Goal: Navigation & Orientation: Find specific page/section

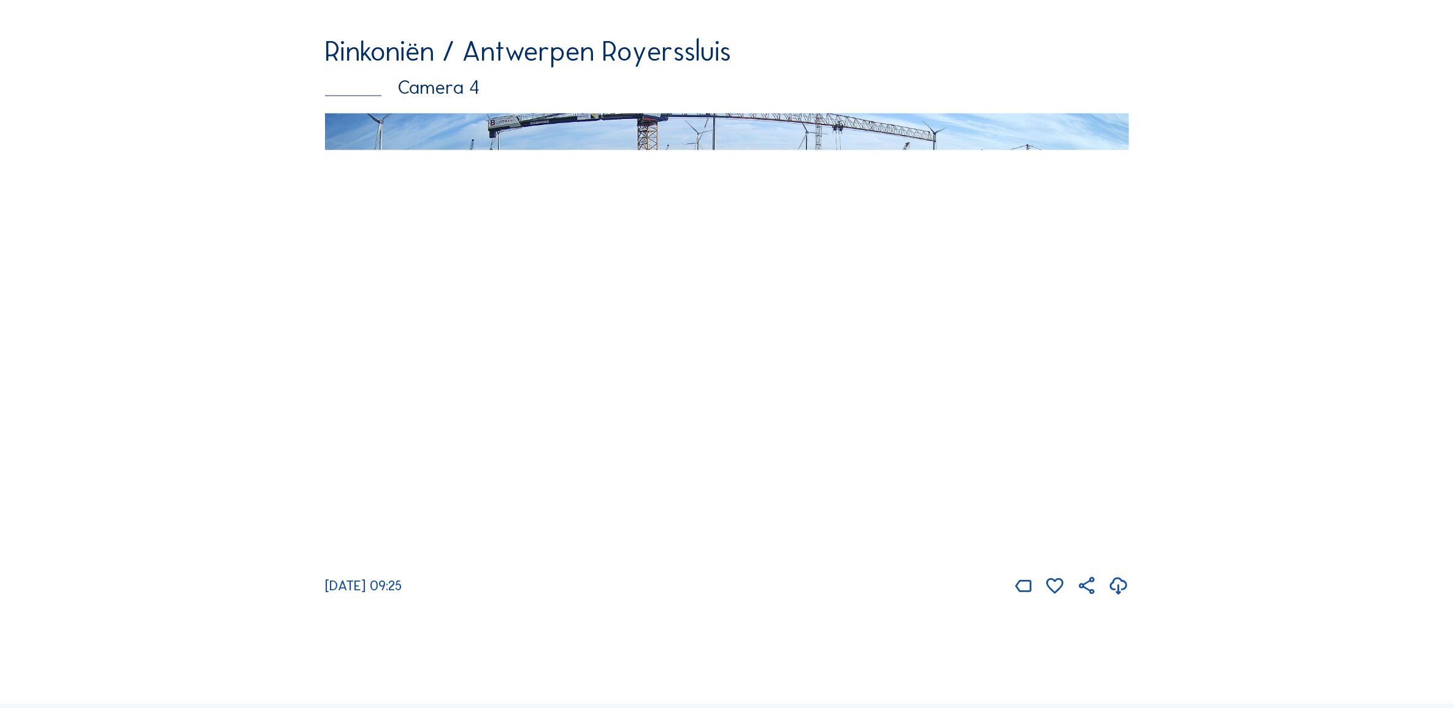
scroll to position [2580, 0]
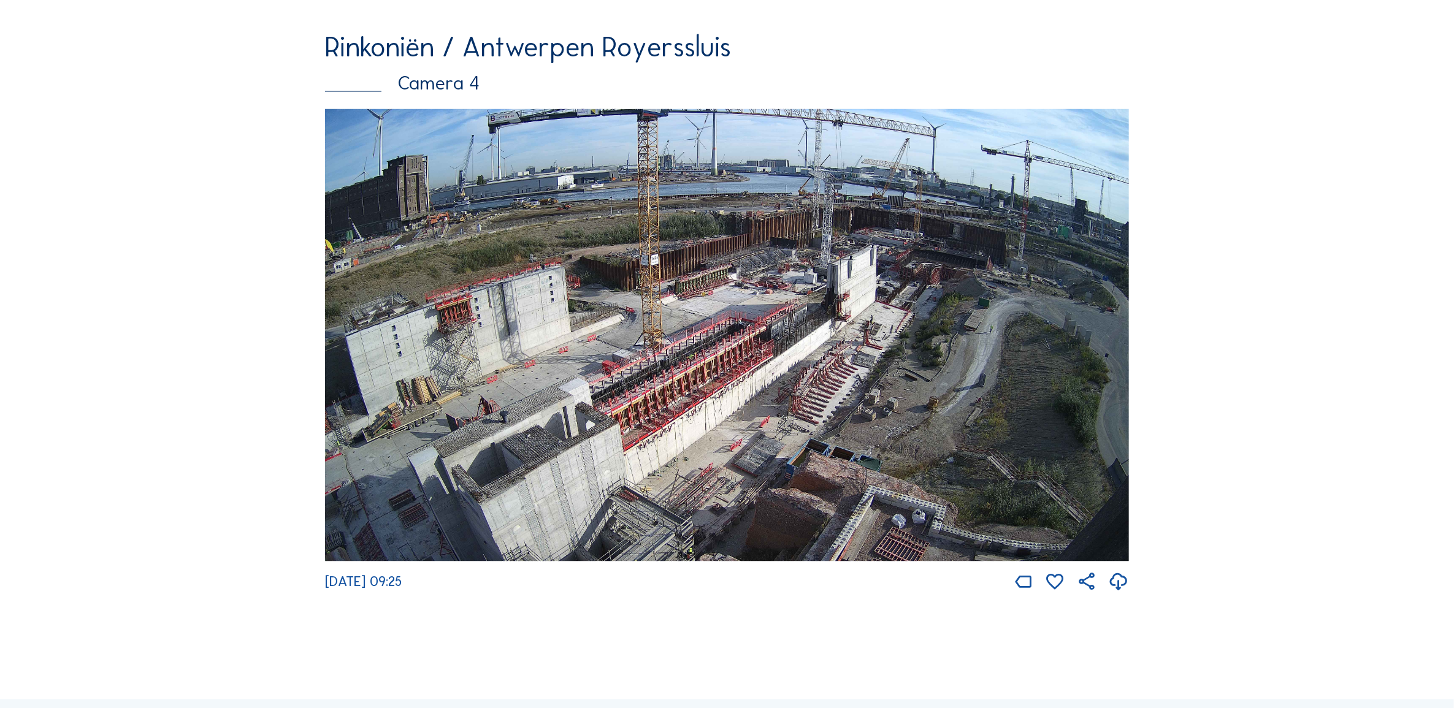
click at [510, 349] on img at bounding box center [727, 335] width 804 height 452
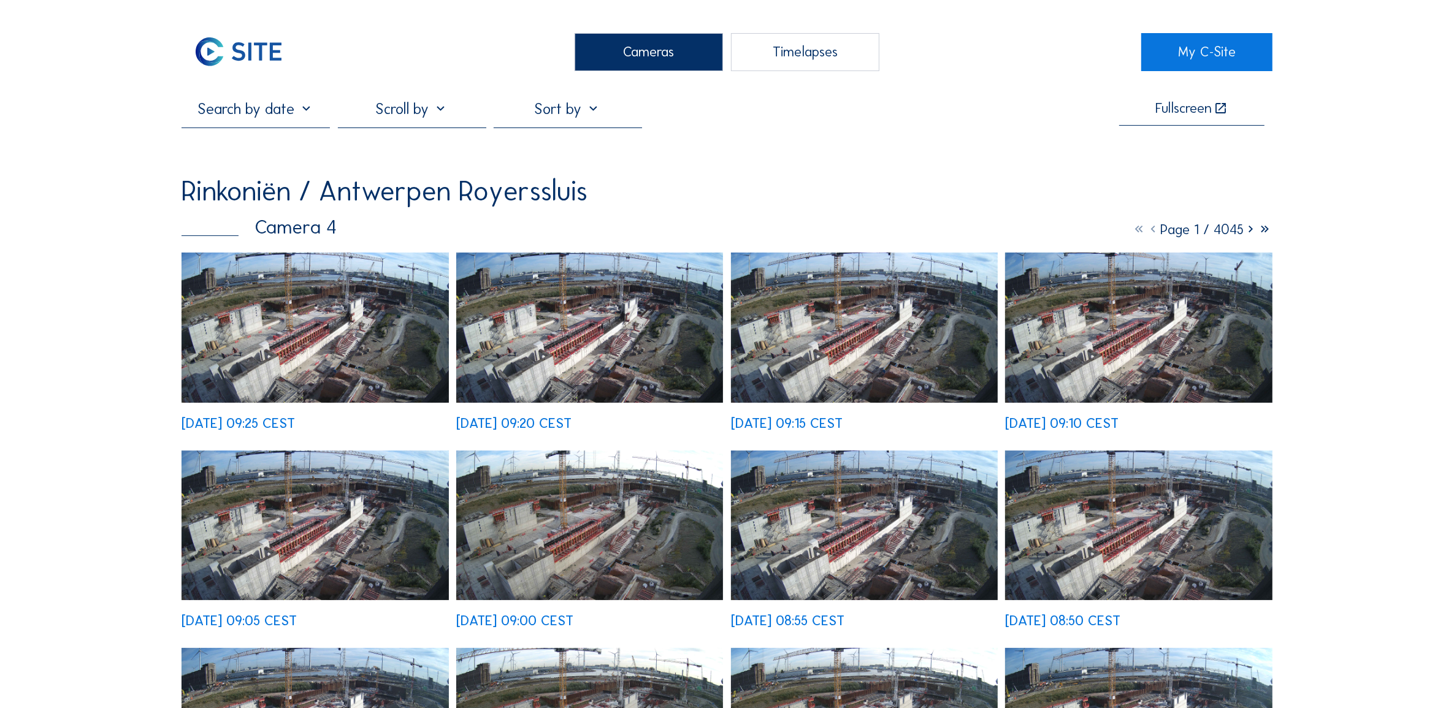
click at [283, 338] on img at bounding box center [314, 328] width 267 height 150
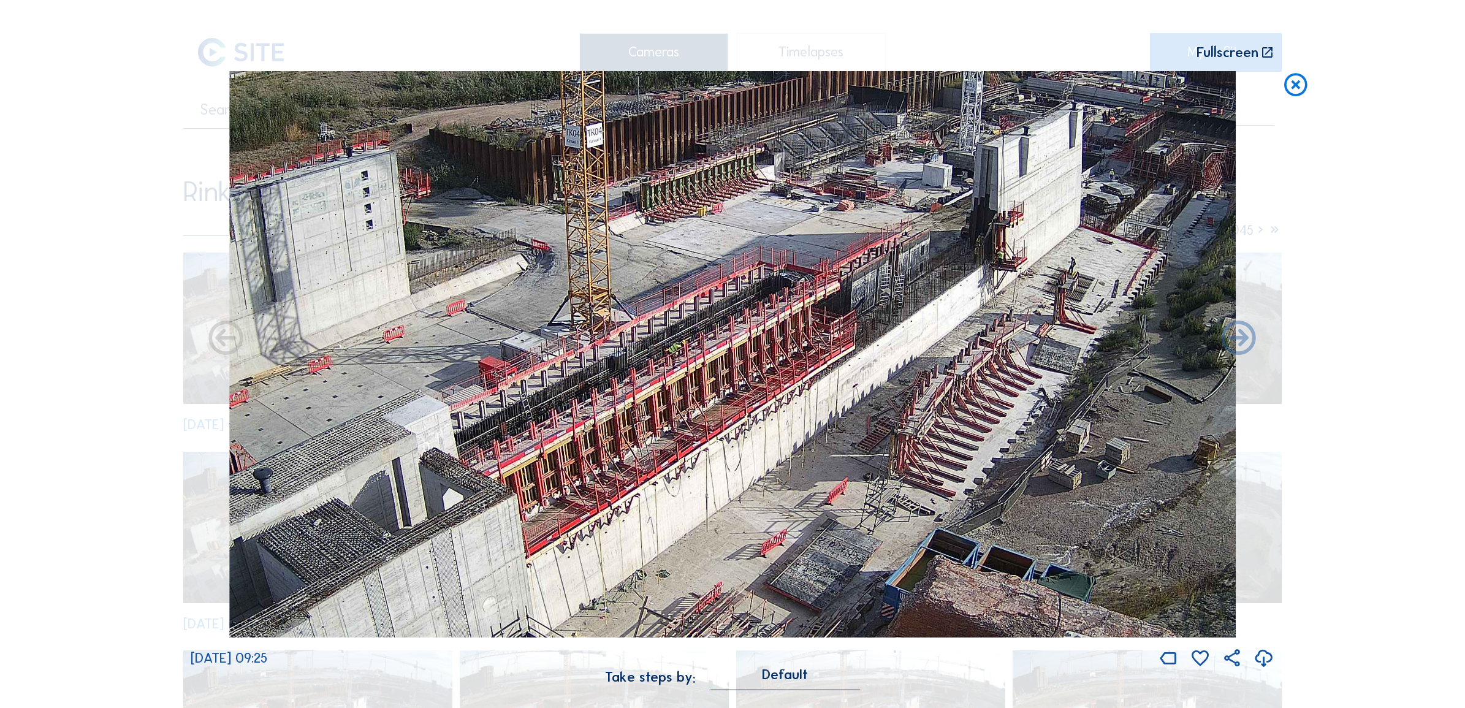
drag, startPoint x: 440, startPoint y: 368, endPoint x: 411, endPoint y: 348, distance: 35.4
click at [411, 348] on img at bounding box center [732, 354] width 1007 height 566
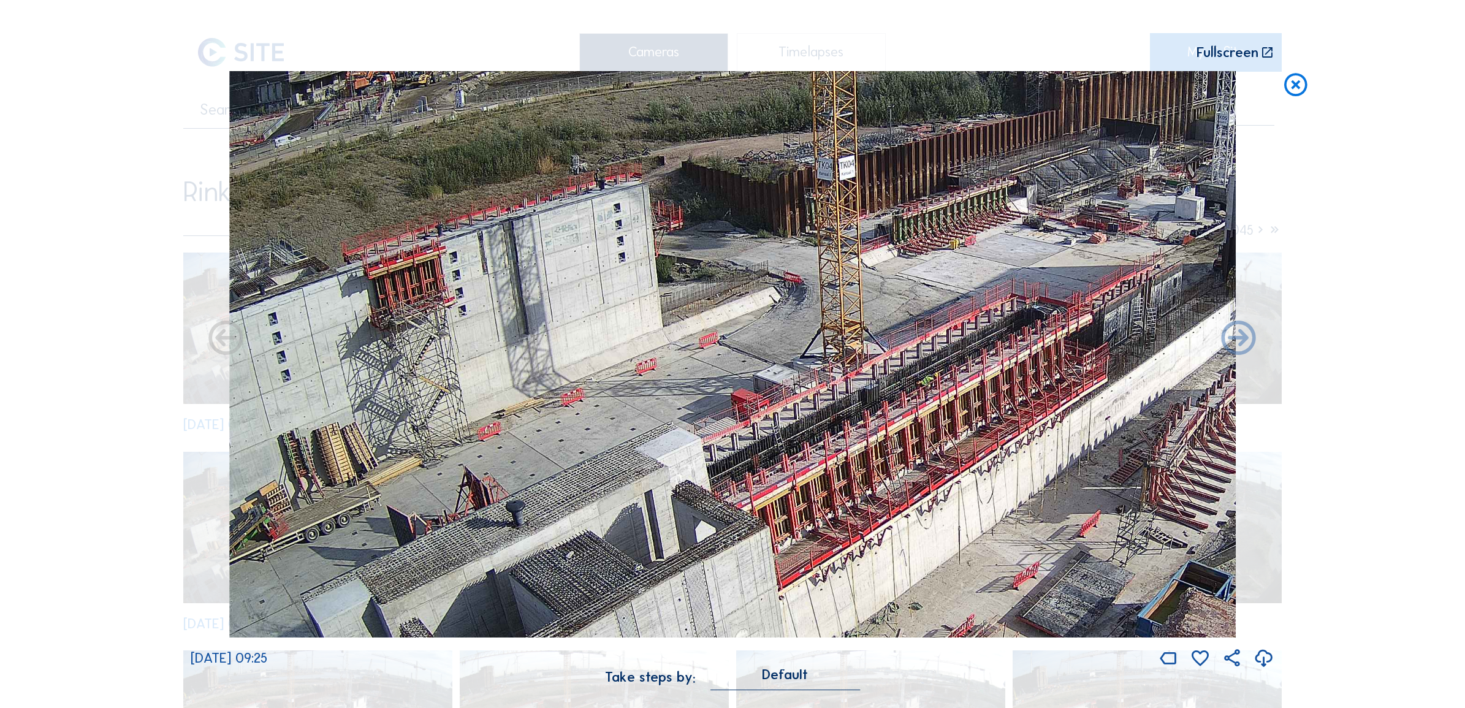
drag, startPoint x: 403, startPoint y: 291, endPoint x: 830, endPoint y: 373, distance: 433.8
click at [830, 373] on img at bounding box center [732, 354] width 1007 height 566
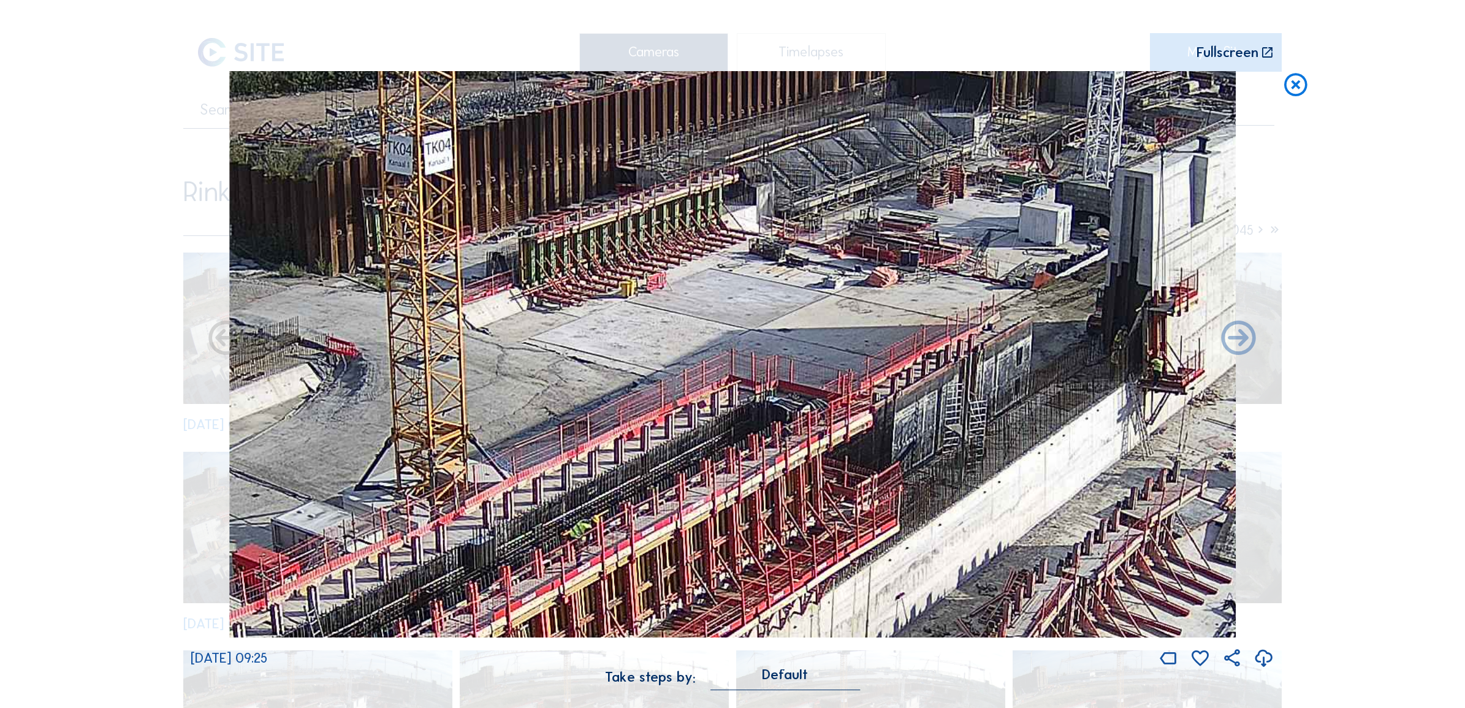
drag, startPoint x: 932, startPoint y: 371, endPoint x: 139, endPoint y: 374, distance: 792.7
click at [121, 375] on div "Scroll to travel through time | Press 'Alt' Button + Scroll to Zoom | Click and…" at bounding box center [732, 354] width 1465 height 708
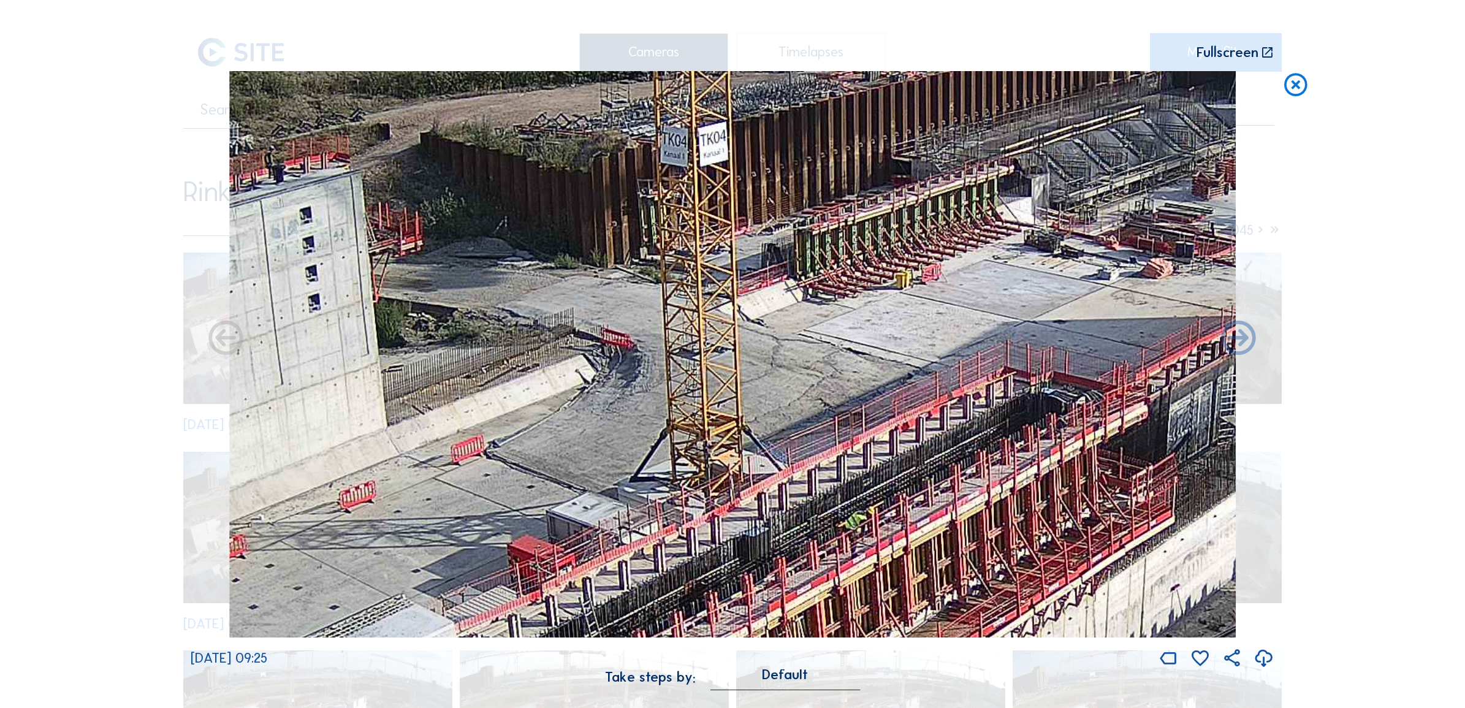
drag, startPoint x: 1040, startPoint y: 283, endPoint x: 1369, endPoint y: 271, distance: 329.4
click at [1369, 271] on div "Scroll to travel through time | Press 'Alt' Button + Scroll to Zoom | Click and…" at bounding box center [732, 354] width 1465 height 708
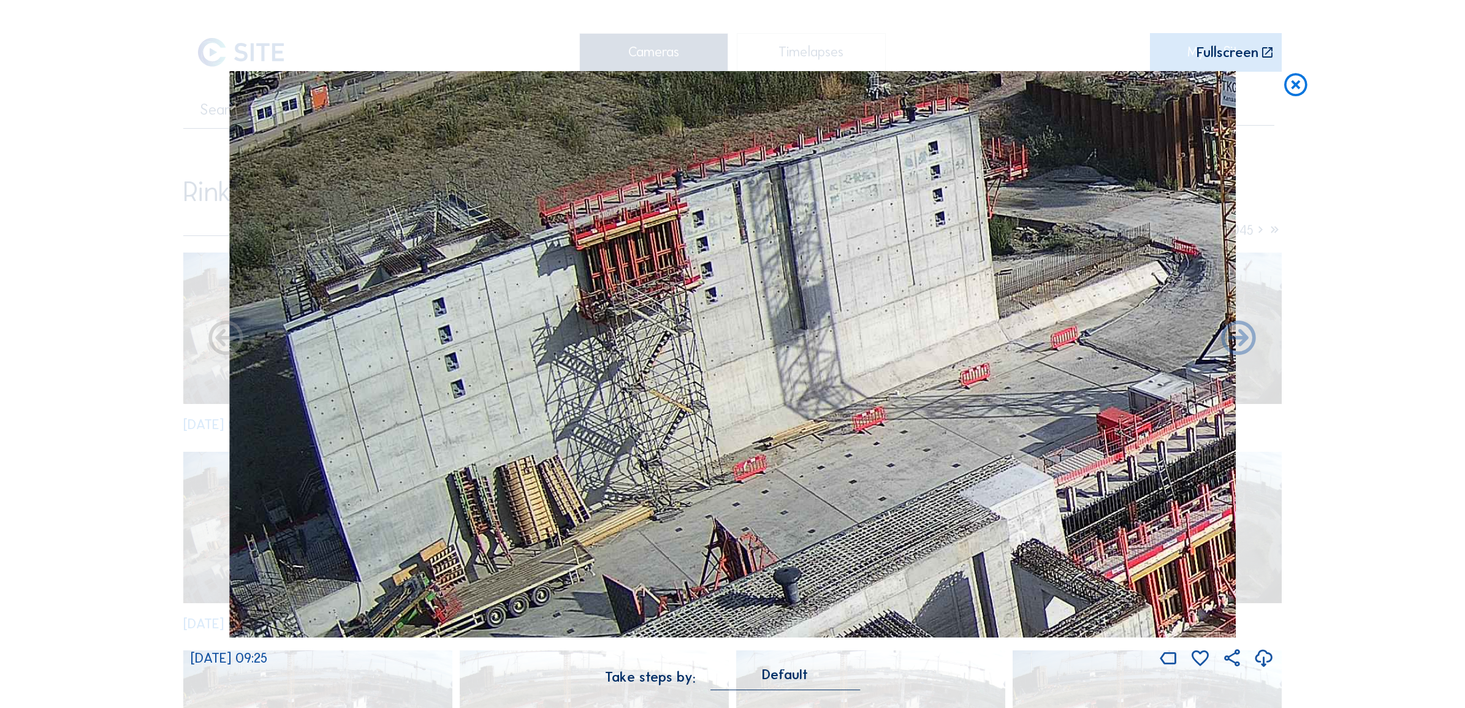
drag, startPoint x: 425, startPoint y: 345, endPoint x: 915, endPoint y: 256, distance: 497.9
click at [915, 256] on img at bounding box center [732, 354] width 1007 height 566
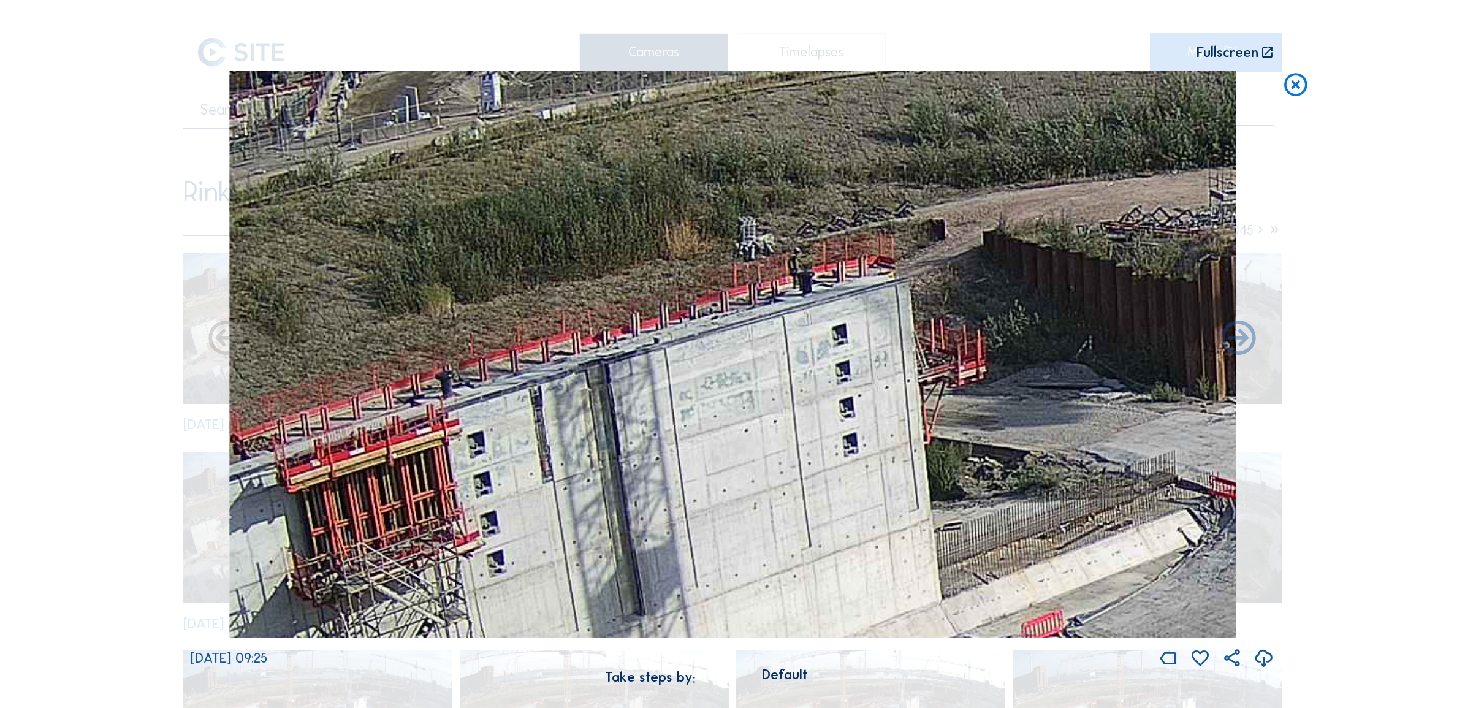
drag, startPoint x: 1056, startPoint y: 411, endPoint x: 795, endPoint y: 567, distance: 304.6
click at [795, 567] on img at bounding box center [732, 354] width 1007 height 566
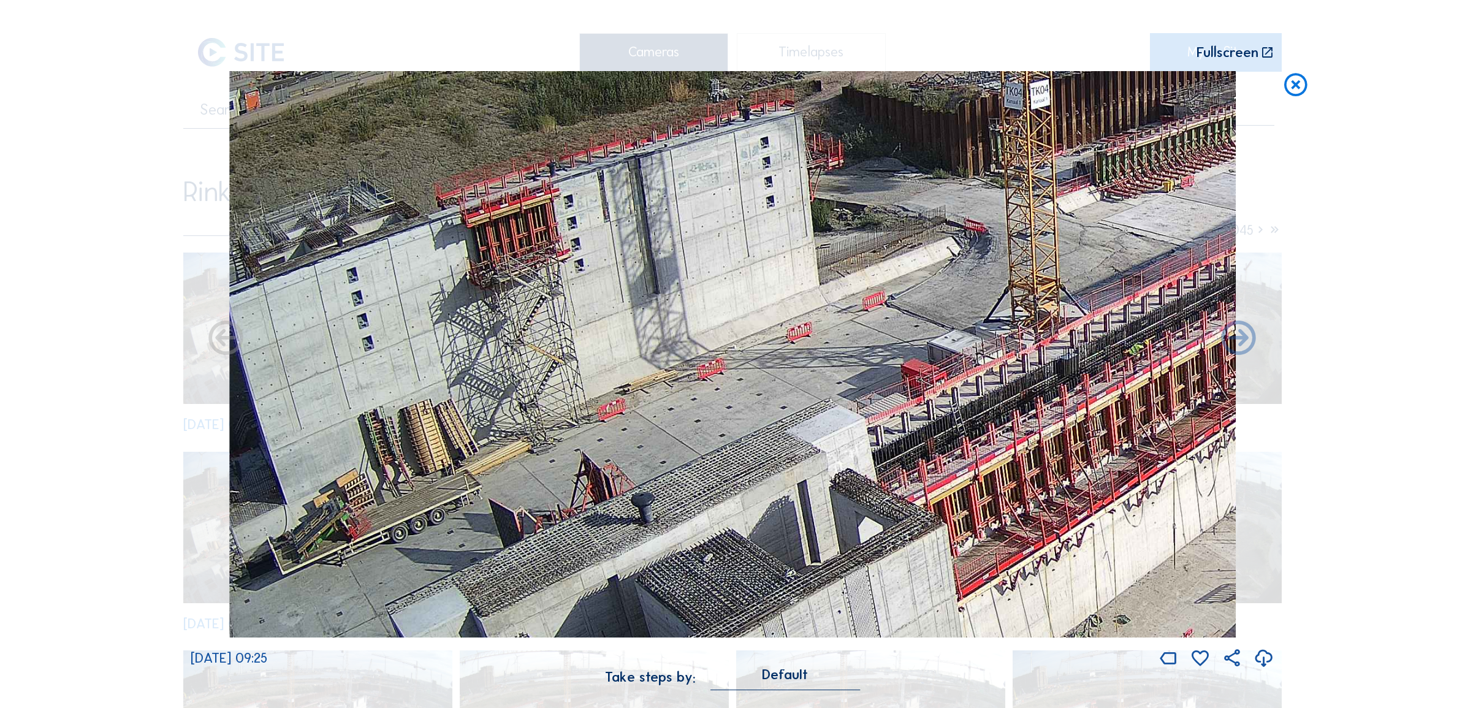
drag, startPoint x: 958, startPoint y: 436, endPoint x: 899, endPoint y: 265, distance: 180.3
click at [899, 265] on img at bounding box center [732, 354] width 1007 height 566
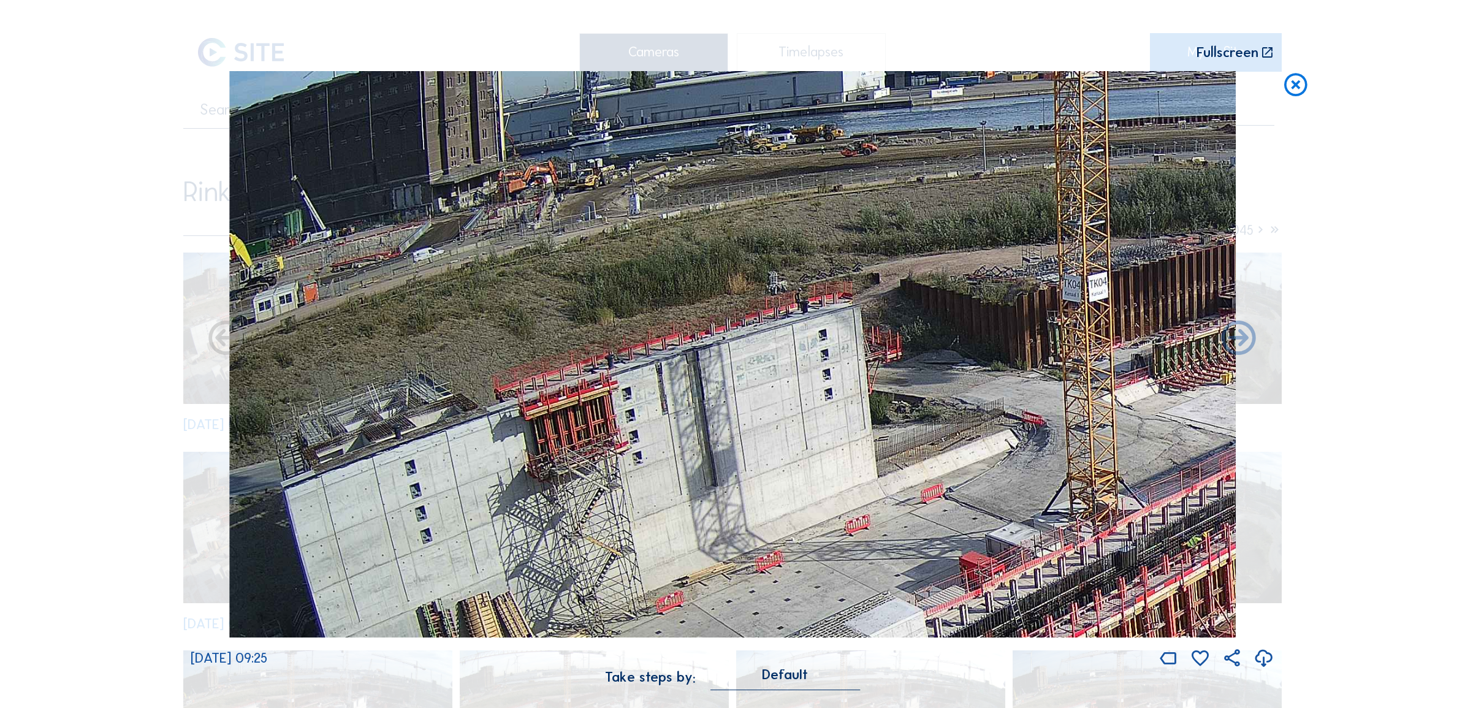
drag, startPoint x: 641, startPoint y: 267, endPoint x: 1018, endPoint y: 472, distance: 428.8
click at [1018, 472] on img at bounding box center [732, 354] width 1007 height 566
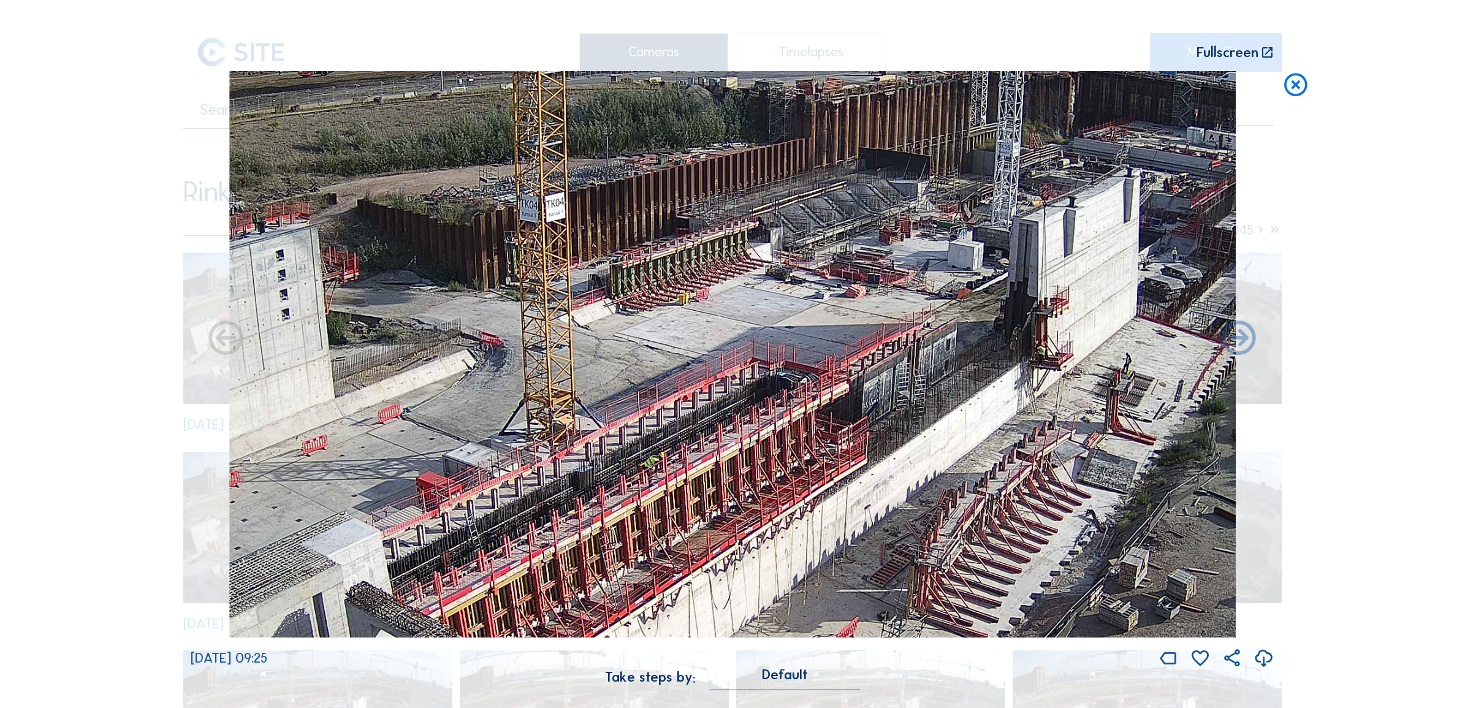
drag, startPoint x: 1013, startPoint y: 461, endPoint x: 329, endPoint y: 363, distance: 691.8
click at [329, 363] on img at bounding box center [732, 354] width 1007 height 566
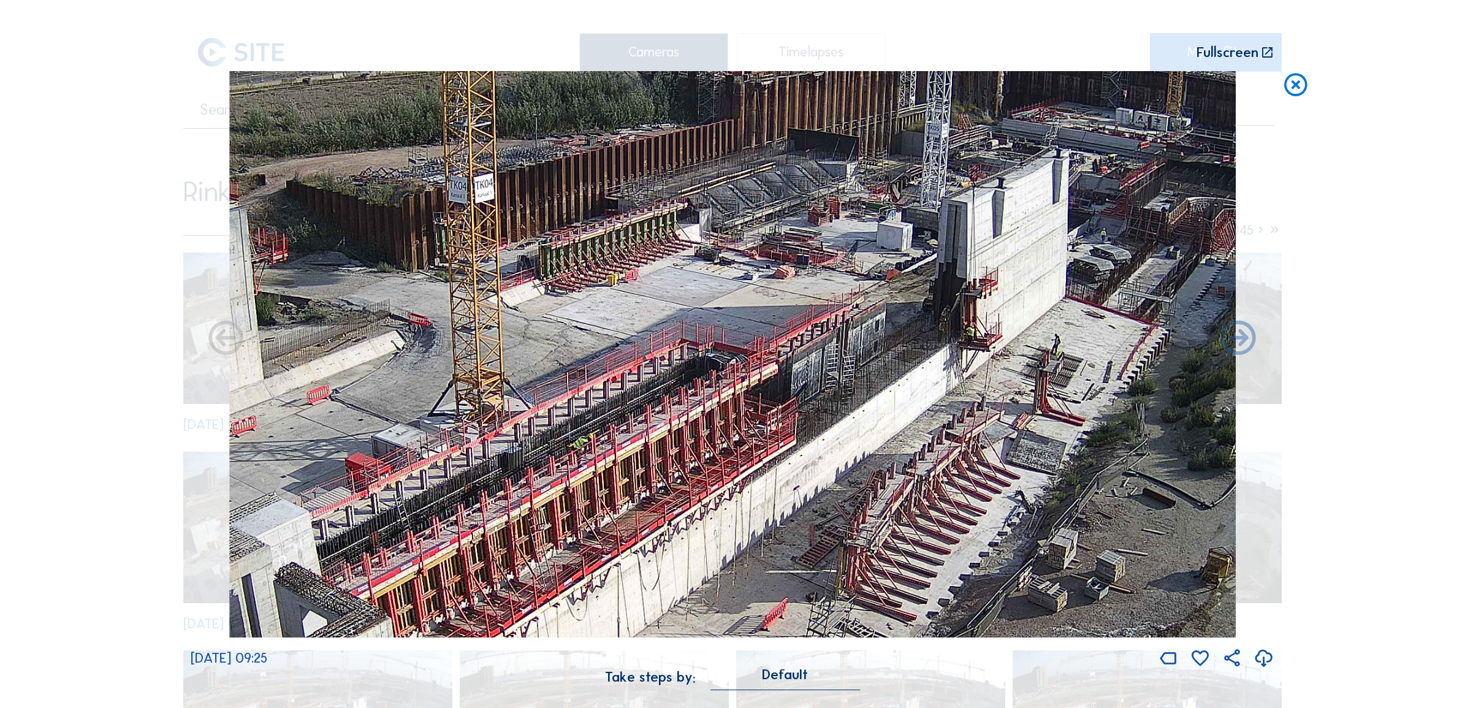
drag, startPoint x: 482, startPoint y: 341, endPoint x: 1091, endPoint y: 346, distance: 609.4
click at [1091, 346] on img at bounding box center [732, 354] width 1007 height 566
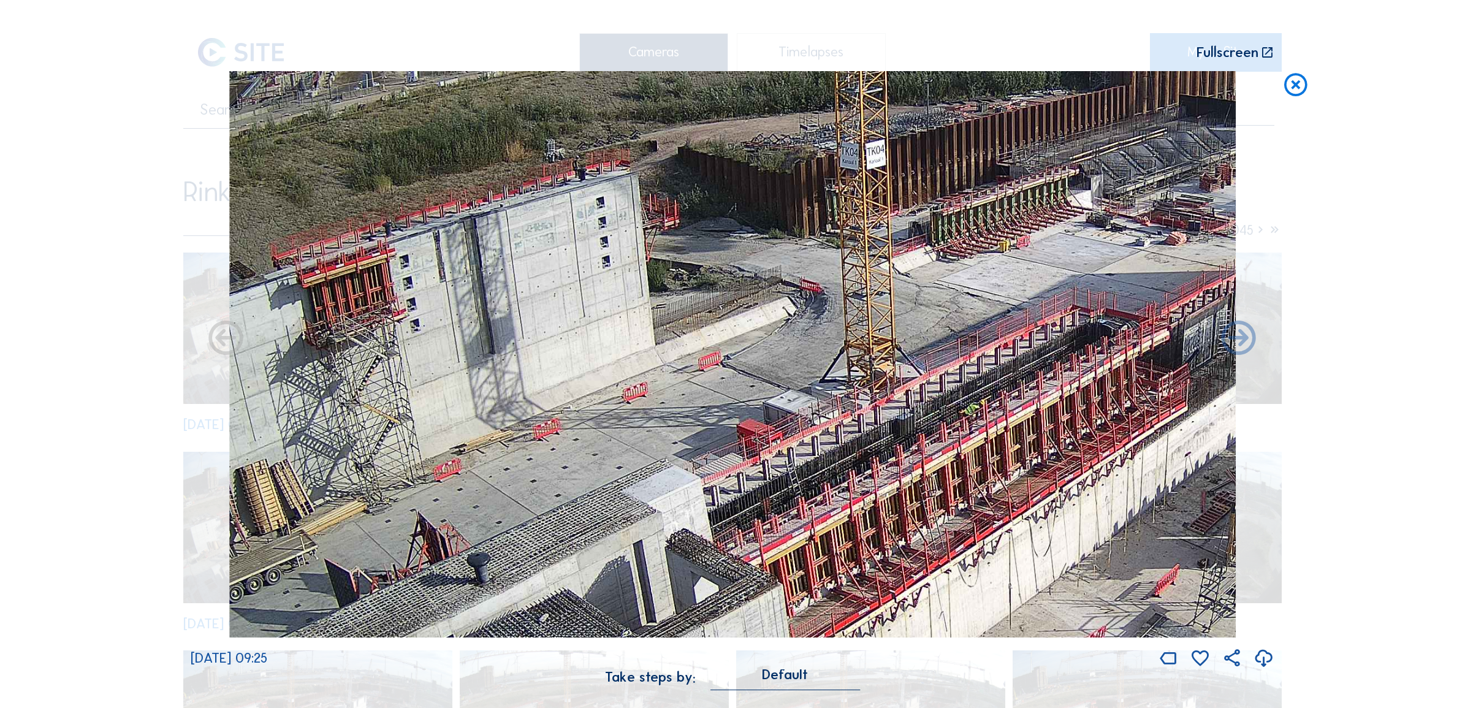
drag, startPoint x: 831, startPoint y: 346, endPoint x: 445, endPoint y: 225, distance: 404.3
click at [445, 225] on img at bounding box center [732, 354] width 1007 height 566
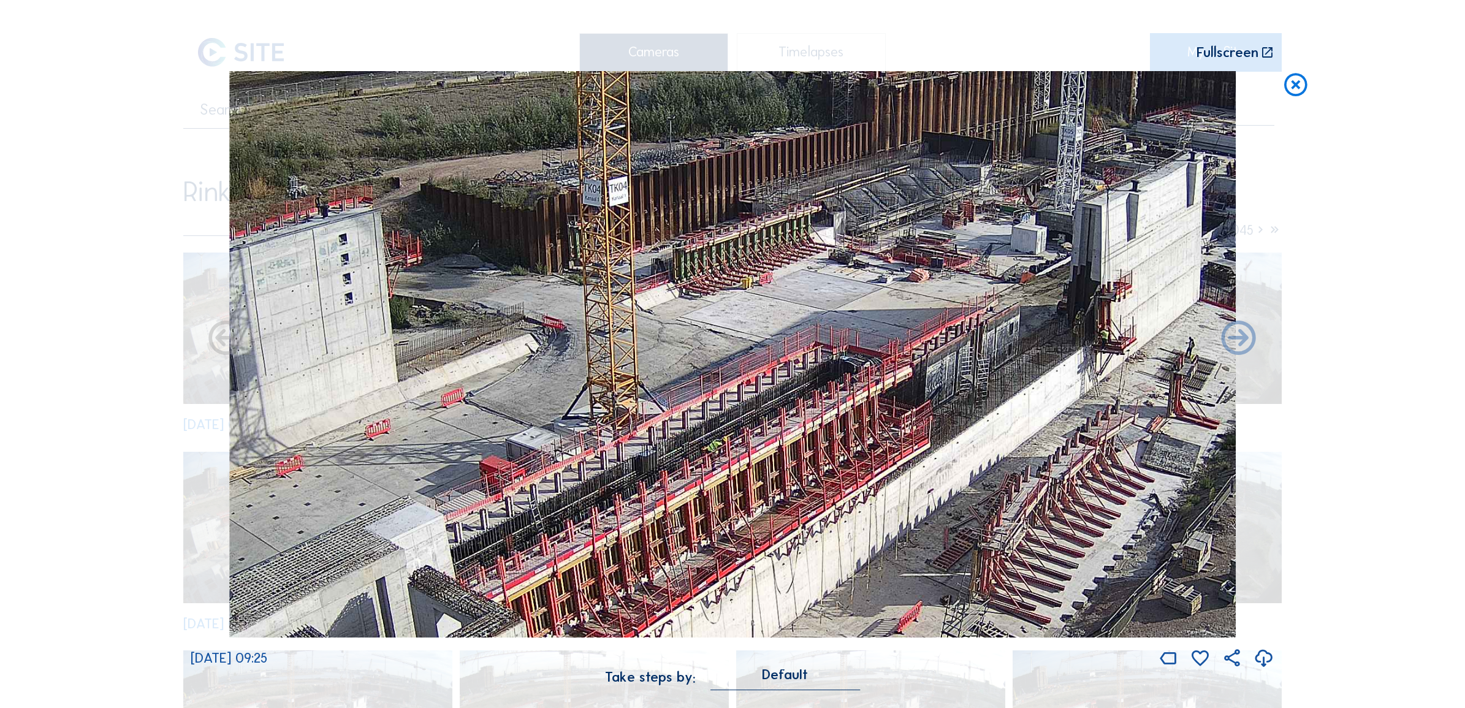
drag, startPoint x: 869, startPoint y: 233, endPoint x: 842, endPoint y: 351, distance: 121.4
click at [844, 349] on img at bounding box center [732, 354] width 1007 height 566
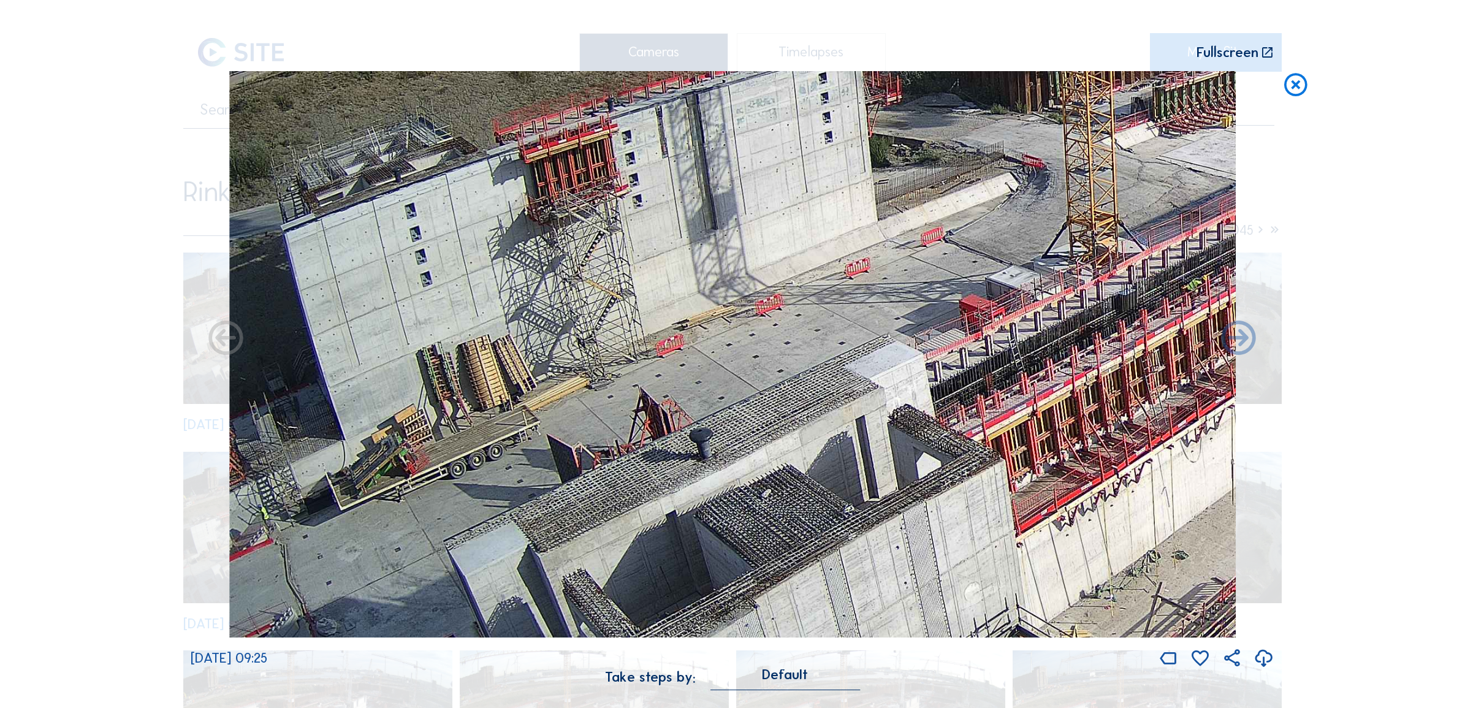
drag, startPoint x: 627, startPoint y: 359, endPoint x: 1464, endPoint y: 180, distance: 856.4
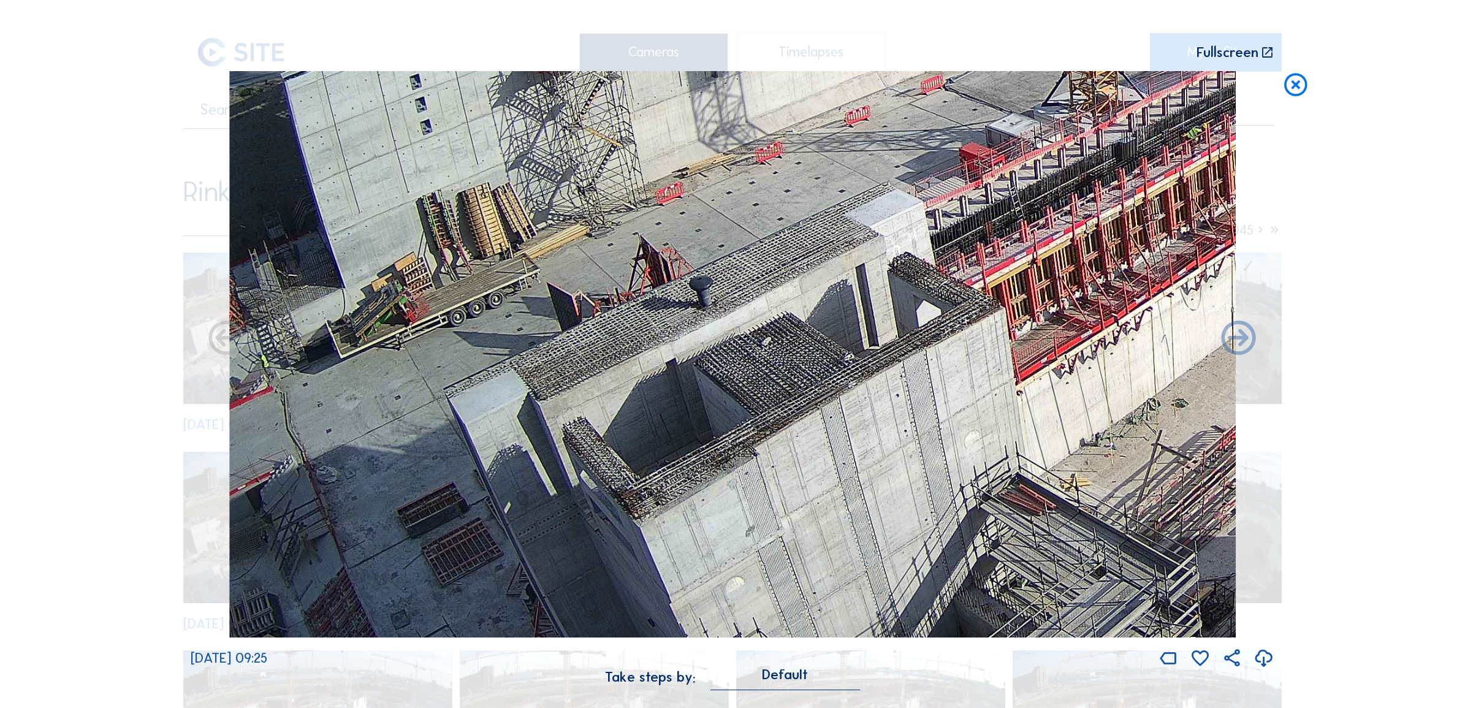
drag, startPoint x: 659, startPoint y: 295, endPoint x: 886, endPoint y: 162, distance: 262.7
click at [886, 162] on img at bounding box center [732, 354] width 1007 height 566
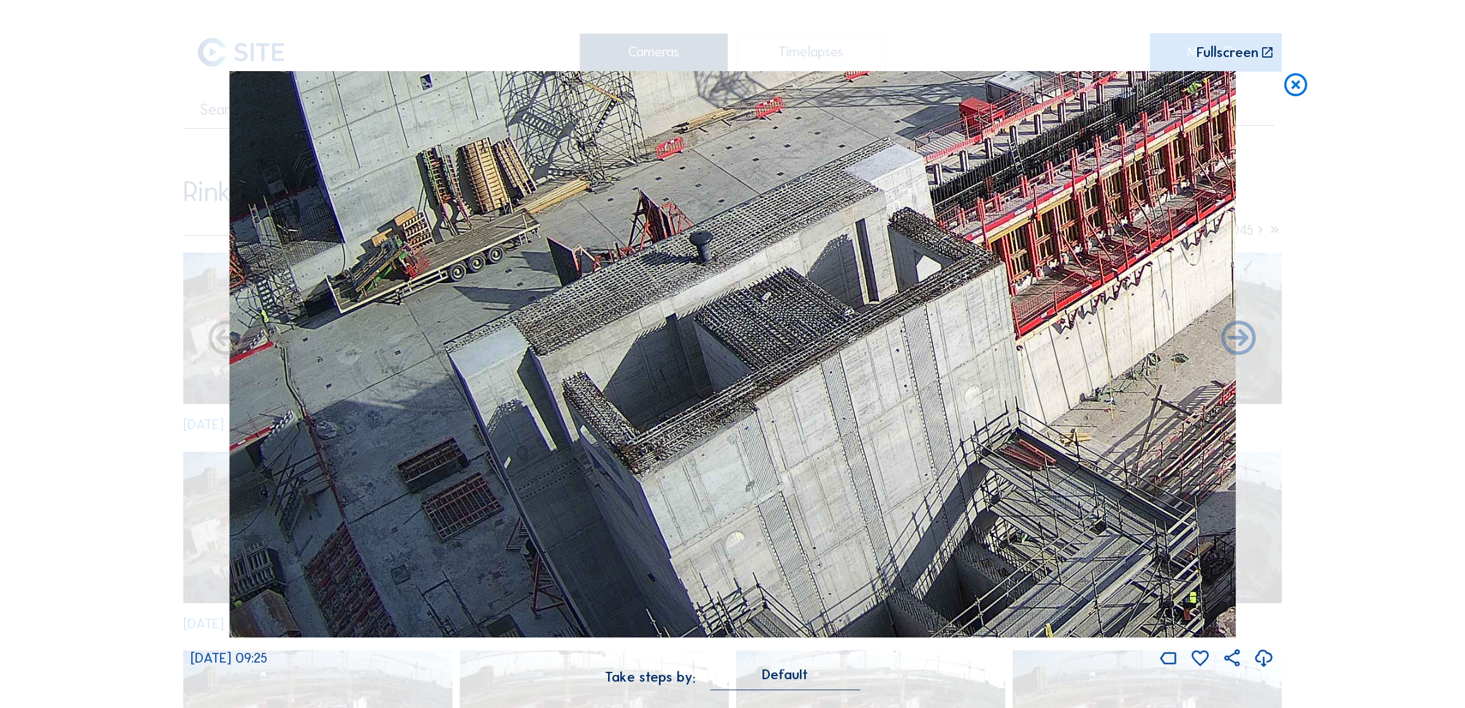
drag, startPoint x: 566, startPoint y: 291, endPoint x: 674, endPoint y: 223, distance: 128.4
click at [674, 223] on img at bounding box center [732, 354] width 1007 height 566
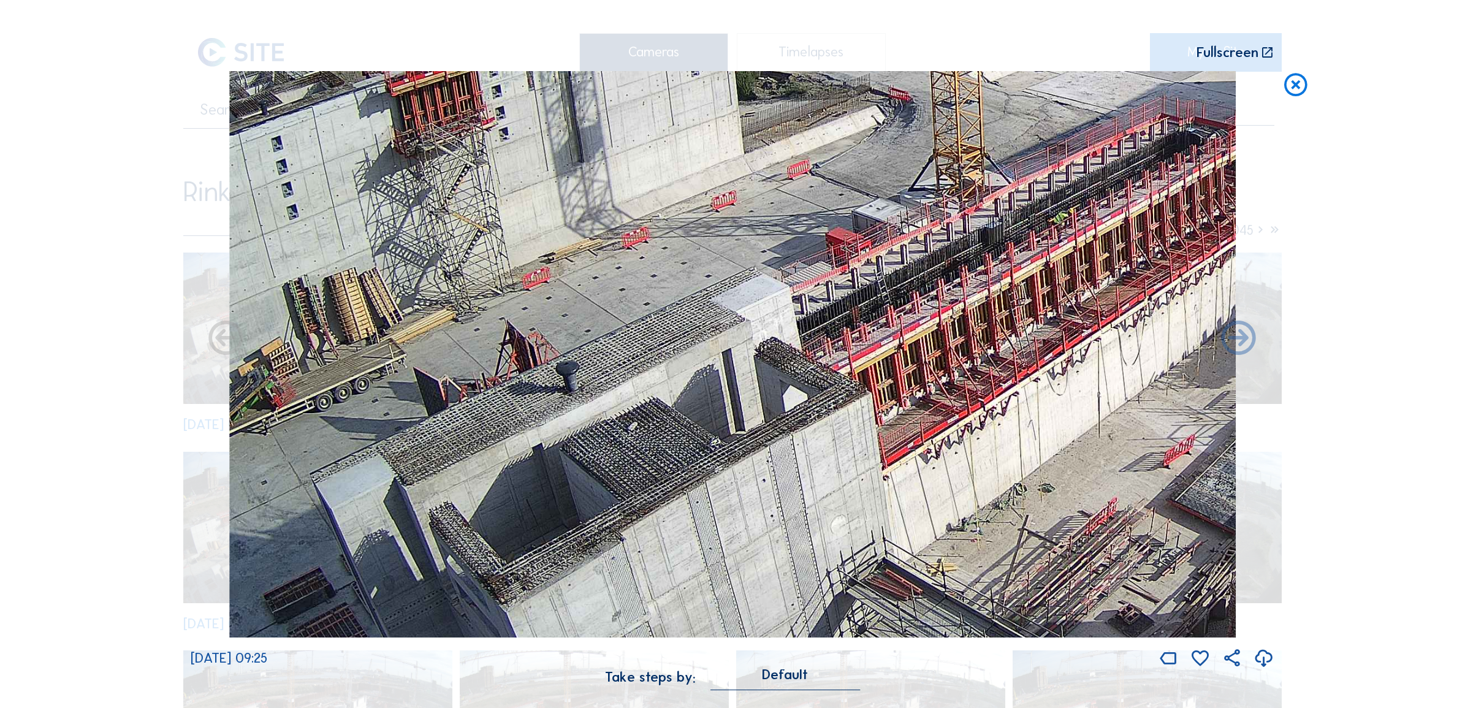
drag, startPoint x: 699, startPoint y: 296, endPoint x: 500, endPoint y: 682, distance: 434.1
click at [500, 682] on div "[DATE] 09:25 Take steps by: [PERSON_NAME]" at bounding box center [733, 387] width 1084 height 632
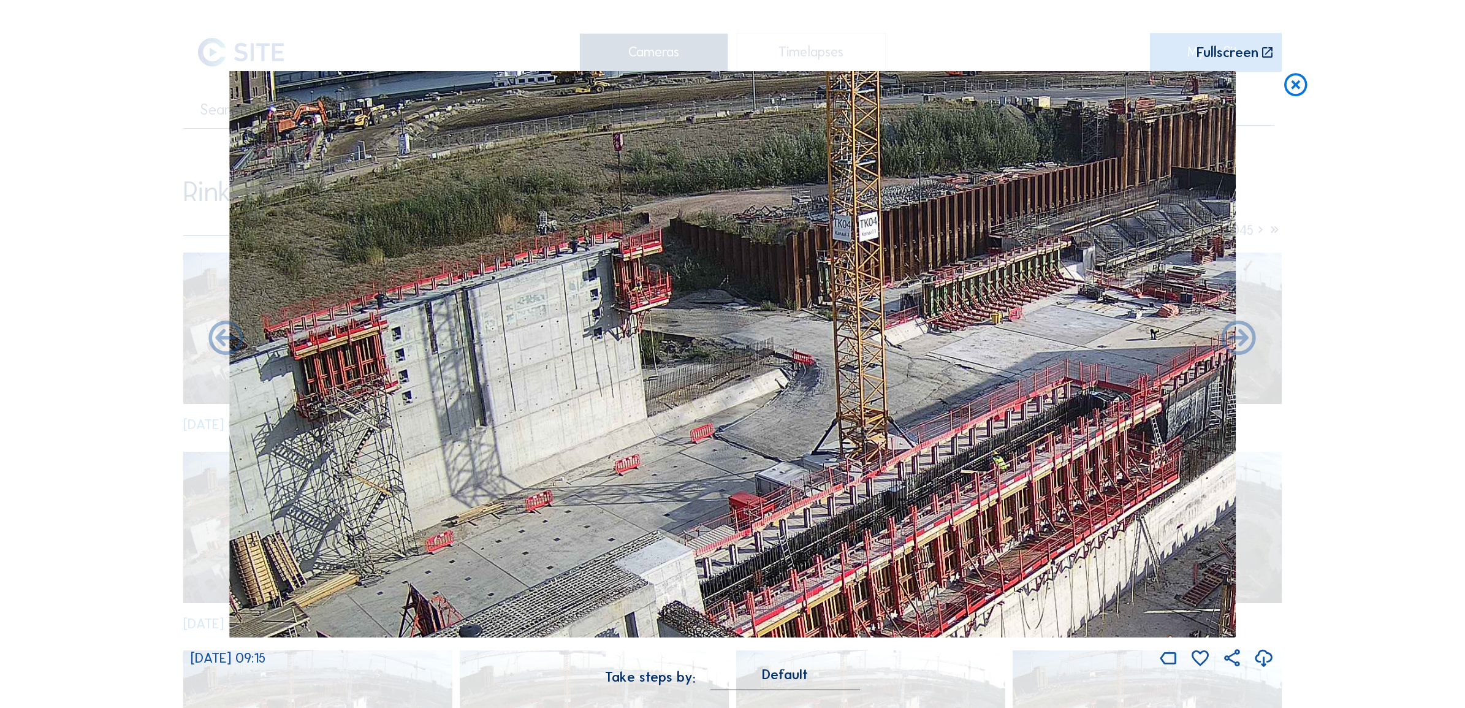
click at [1295, 82] on icon at bounding box center [1296, 85] width 28 height 28
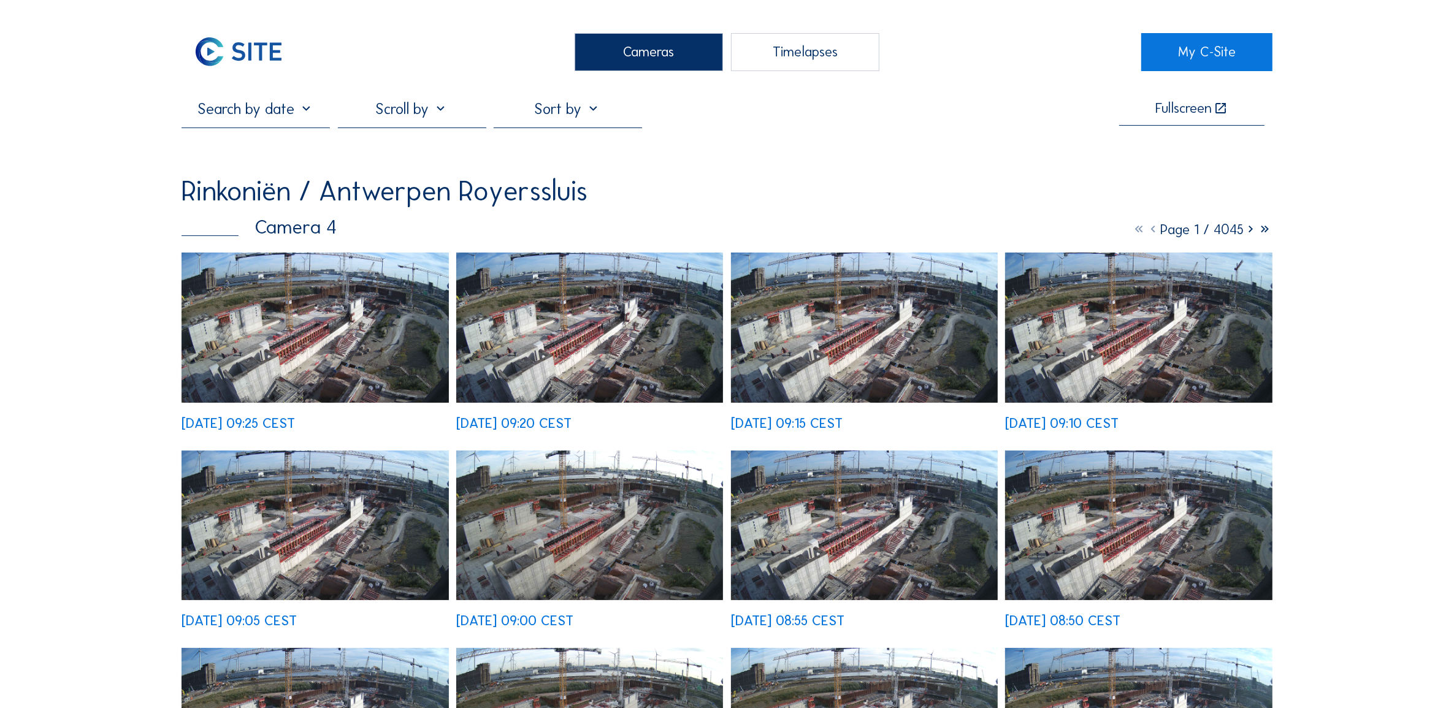
click at [687, 58] on div "Cameras" at bounding box center [648, 52] width 148 height 38
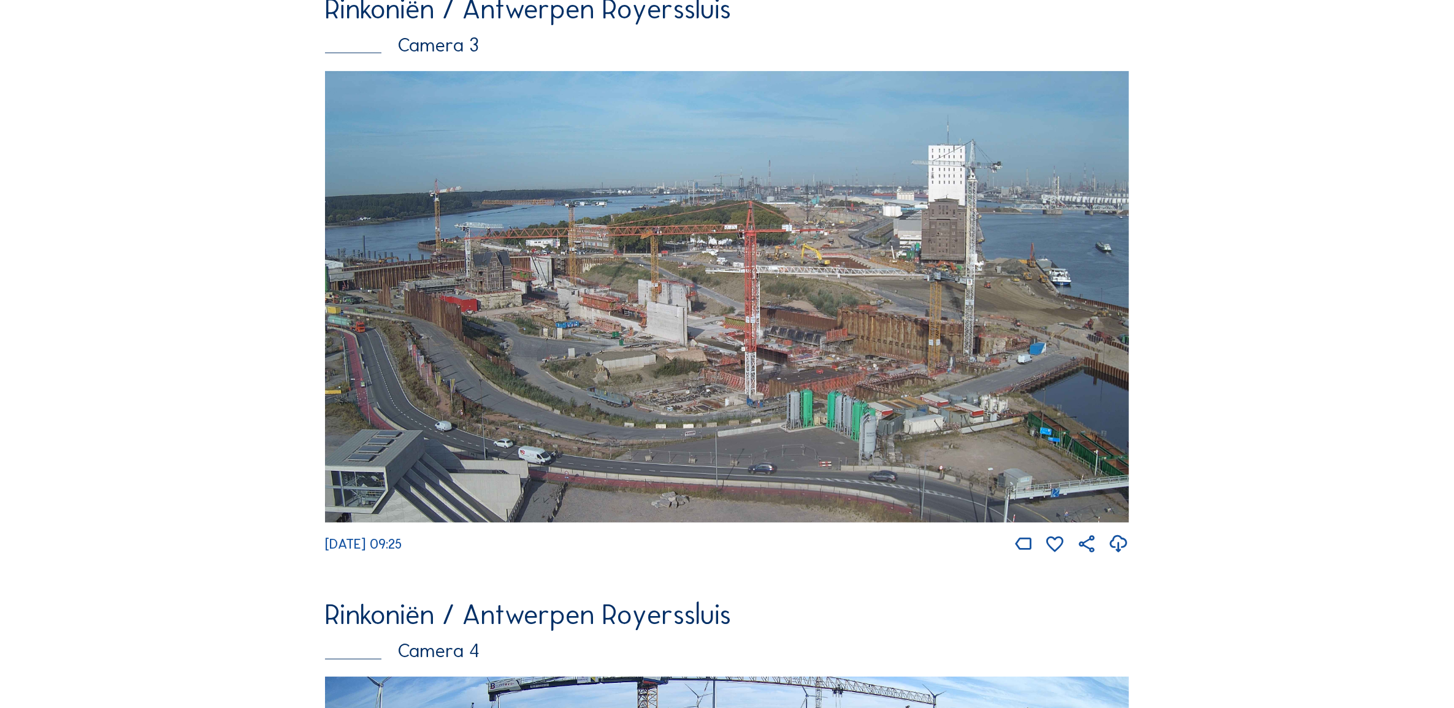
scroll to position [2018, 0]
